Goal: Check status: Check status

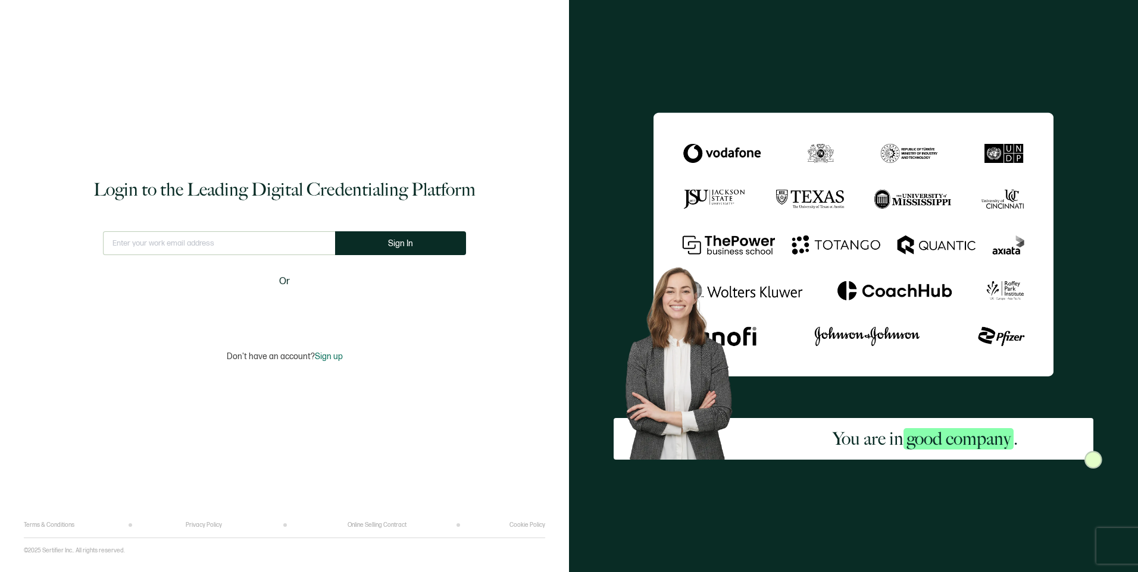
click at [203, 247] on input "text" at bounding box center [219, 243] width 232 height 24
type input "[EMAIL_ADDRESS][DOMAIN_NAME]"
click at [374, 250] on button "Sign In" at bounding box center [400, 243] width 131 height 24
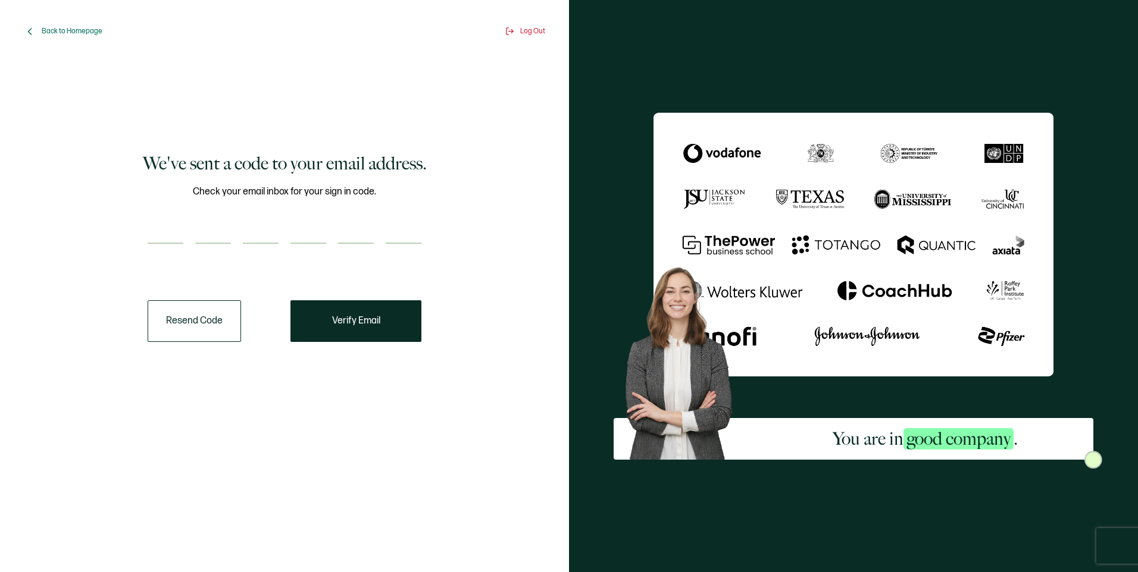
click at [159, 225] on input "number" at bounding box center [166, 232] width 36 height 24
click at [153, 231] on input "number" at bounding box center [166, 232] width 36 height 24
paste input "8"
type input "8"
type input "3"
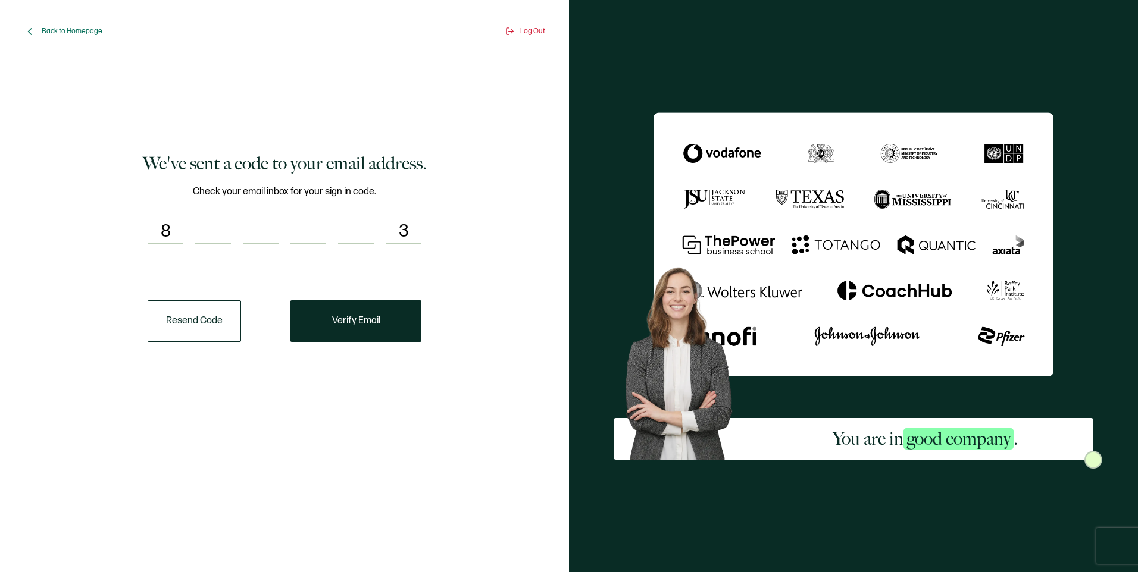
type input "4"
type input "7"
type input "2"
type input "3"
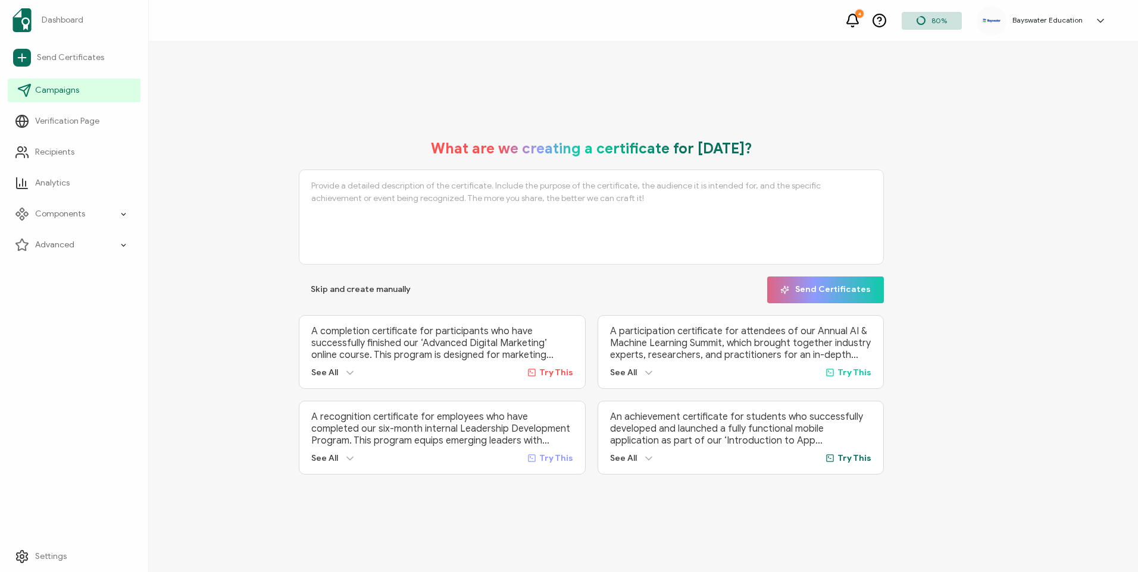
click at [99, 101] on link "Campaigns" at bounding box center [74, 91] width 133 height 24
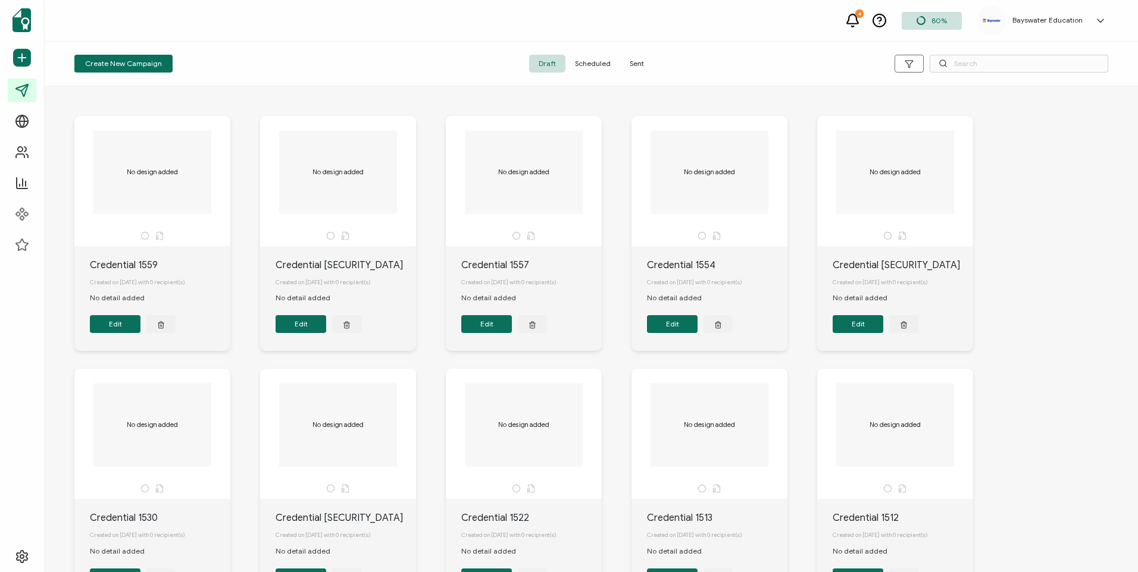
click at [645, 61] on span "Sent" at bounding box center [636, 64] width 33 height 18
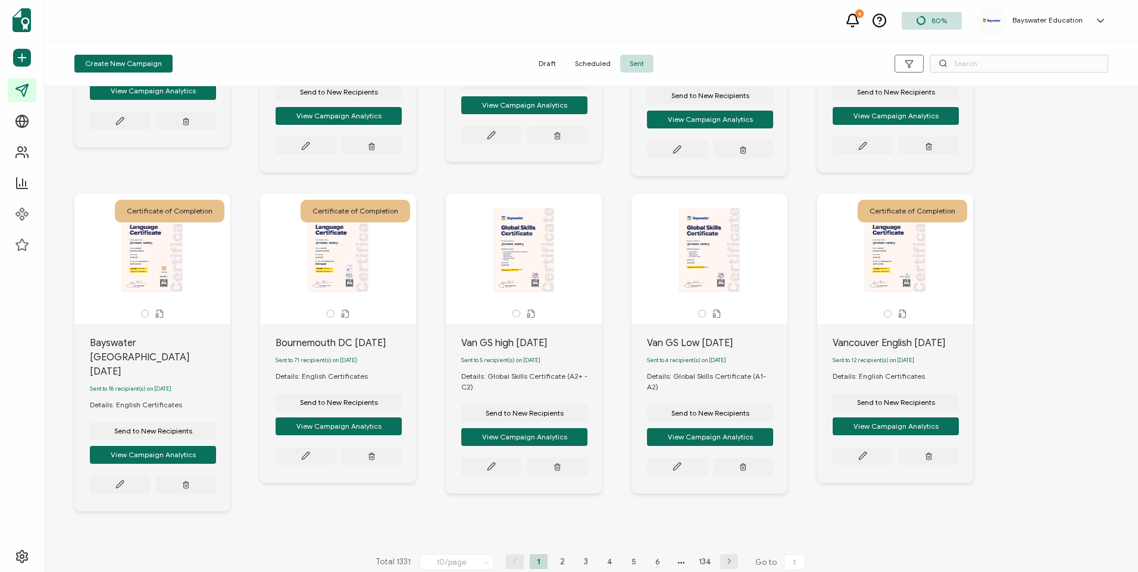
scroll to position [258, 0]
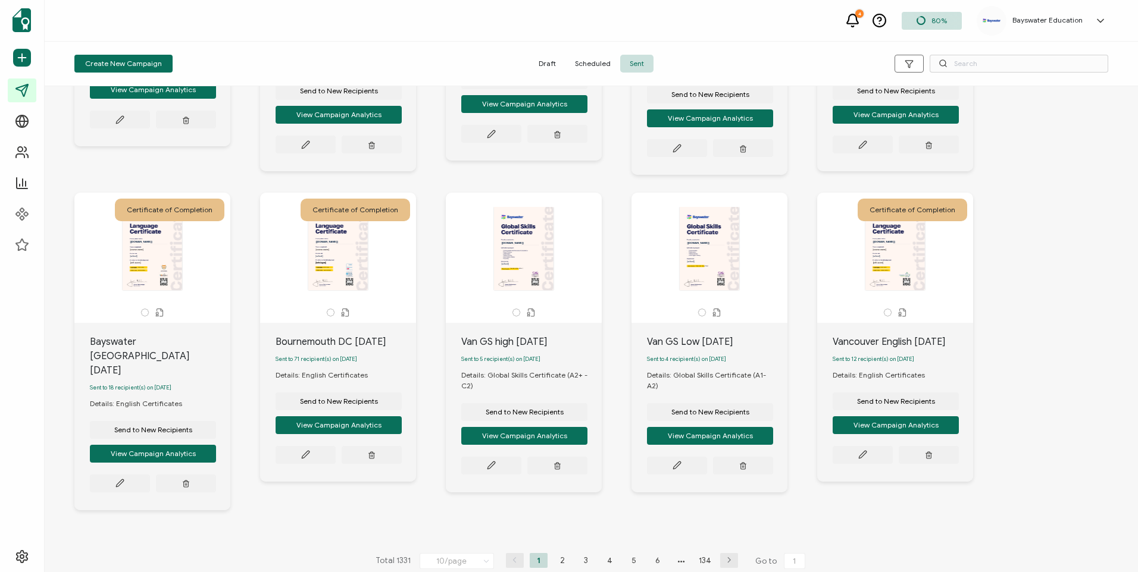
click at [894, 294] on div "The recipient’s full name, which will be automatically filled based on the info…" at bounding box center [894, 254] width 125 height 95
click at [881, 363] on span "Sent to 12 recipient(s) on [DATE]" at bounding box center [873, 359] width 82 height 7
click at [843, 363] on span "Sent to 12 recipient(s) on [DATE]" at bounding box center [873, 359] width 82 height 7
click at [216, 99] on button "View Campaign Analytics" at bounding box center [153, 90] width 126 height 18
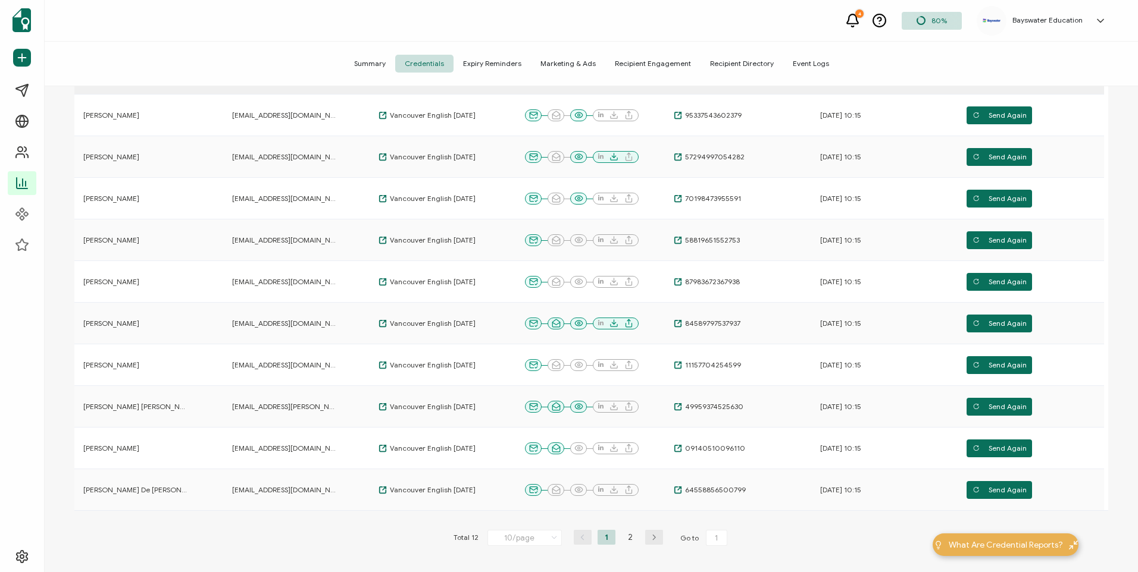
scroll to position [253, 0]
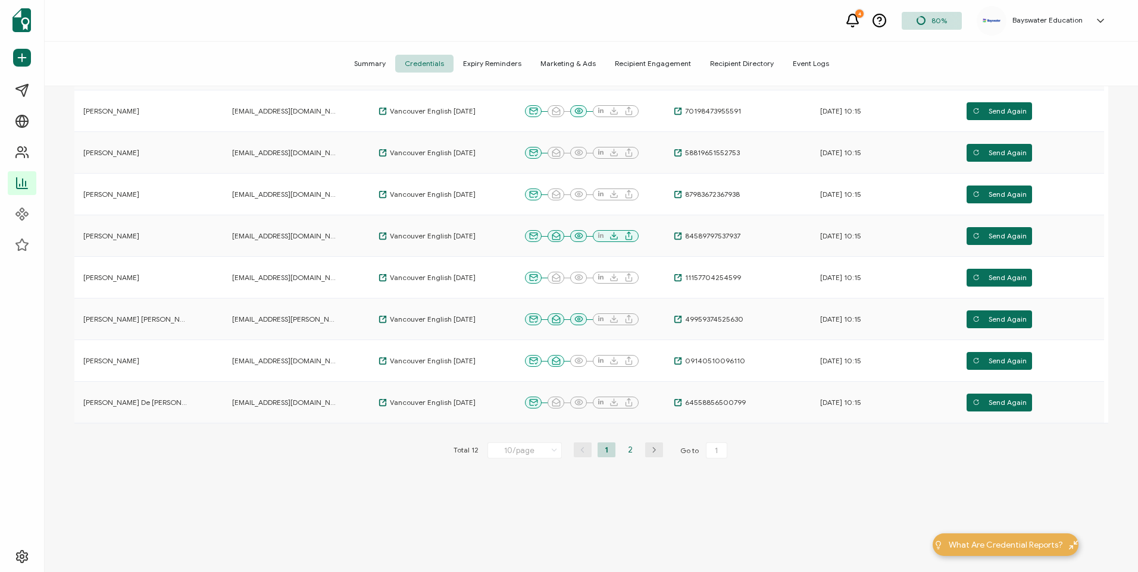
click at [625, 453] on li "2" at bounding box center [630, 450] width 18 height 15
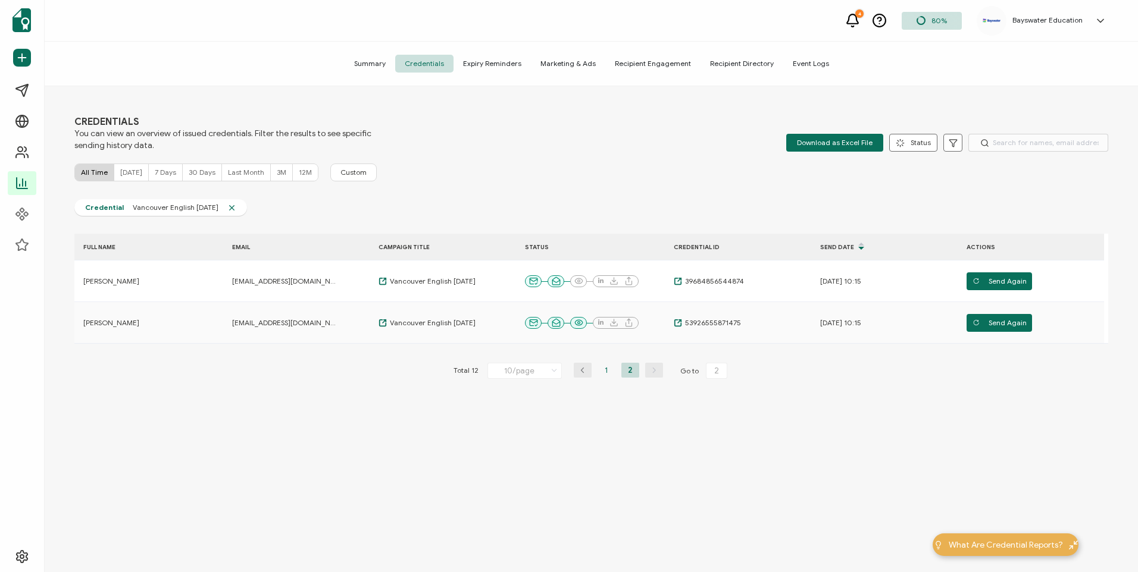
click at [600, 371] on li "1" at bounding box center [606, 370] width 18 height 15
type input "1"
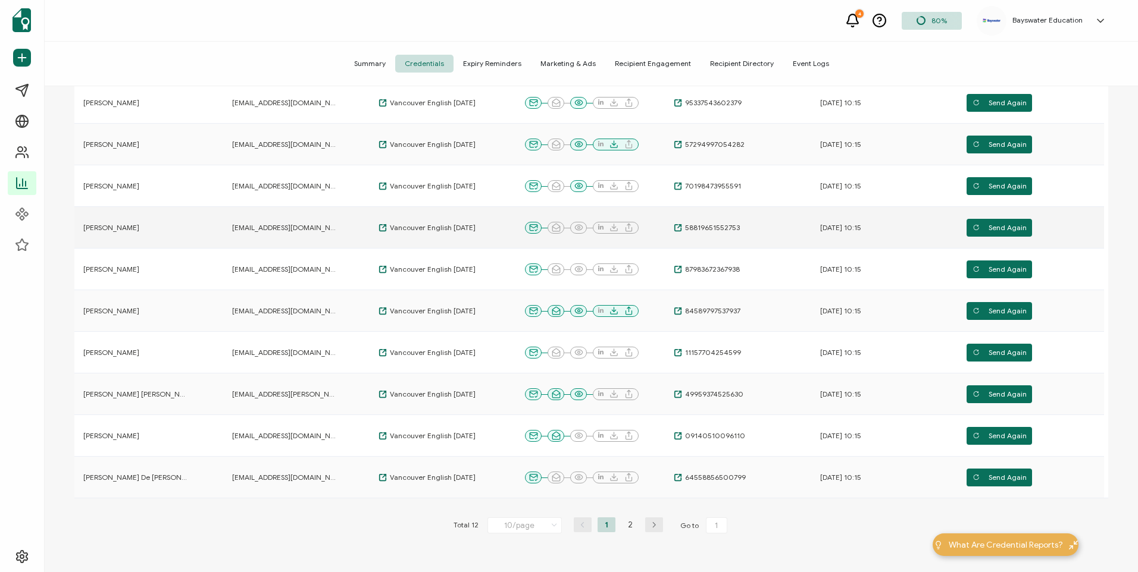
scroll to position [253, 0]
